Goal: Transaction & Acquisition: Purchase product/service

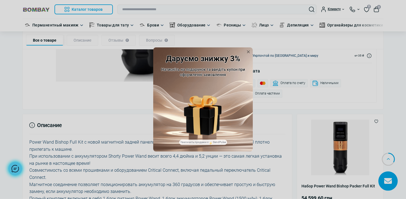
scroll to position [262, 0]
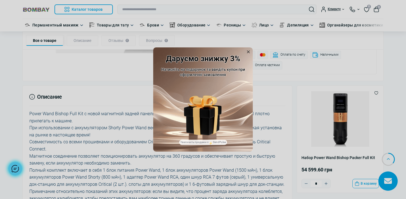
click at [249, 50] on icon at bounding box center [248, 52] width 6 height 6
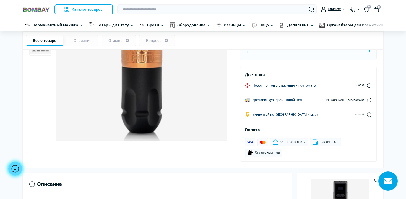
scroll to position [0, 0]
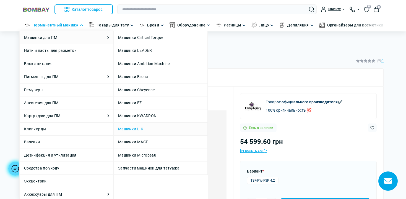
click at [138, 130] on link "Машинки LIK" at bounding box center [130, 129] width 25 height 6
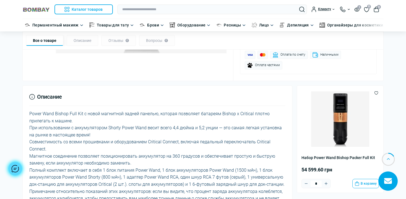
scroll to position [146, 0]
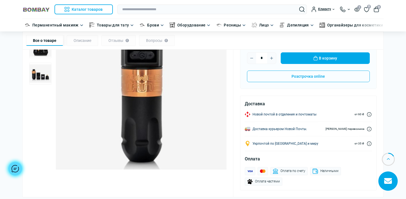
click at [46, 77] on img "3 / 3" at bounding box center [40, 74] width 22 height 22
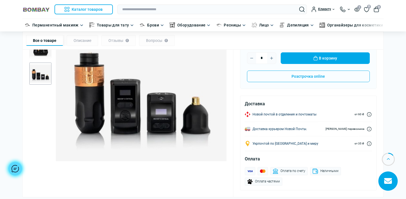
scroll to position [87, 0]
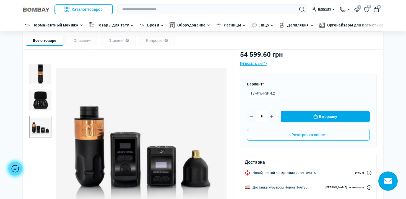
click at [41, 98] on img "2 / 3" at bounding box center [40, 101] width 22 height 22
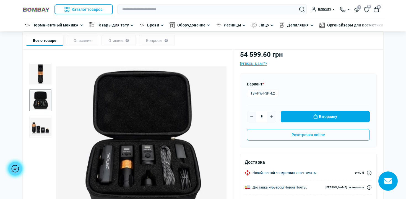
click at [41, 77] on img "1 / 3" at bounding box center [40, 74] width 22 height 22
